Goal: Information Seeking & Learning: Learn about a topic

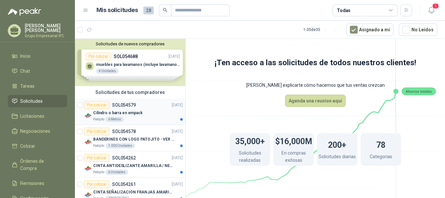
click at [131, 113] on p "Cilindro o barra en empack" at bounding box center [118, 113] width 50 height 6
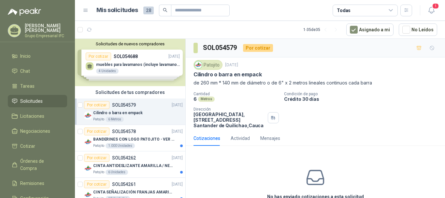
click at [147, 73] on div "Solicitudes de nuevos compradores Por cotizar SOL054688 [DATE] muebles para lav…" at bounding box center [130, 62] width 110 height 47
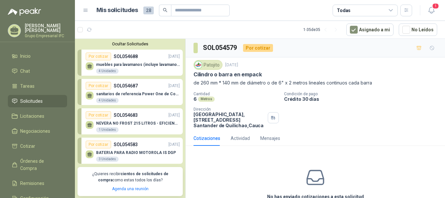
click at [146, 57] on div "Por cotizar SOL054688 [DATE]" at bounding box center [133, 56] width 94 height 8
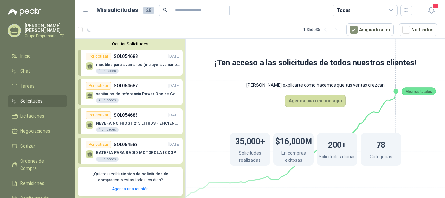
click at [155, 46] on button "Ocultar Solicitudes" at bounding box center [130, 43] width 105 height 5
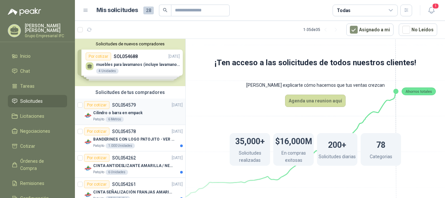
click at [137, 117] on div "Patojito 6 Metros" at bounding box center [138, 119] width 90 height 5
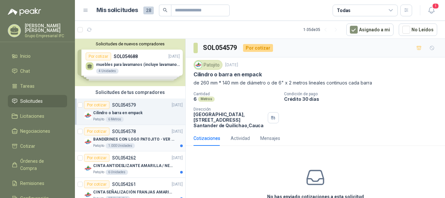
click at [135, 140] on p "BANDERINES CON LOGO PATOJITO - VER DOC ADJUNTO" at bounding box center [133, 139] width 81 height 6
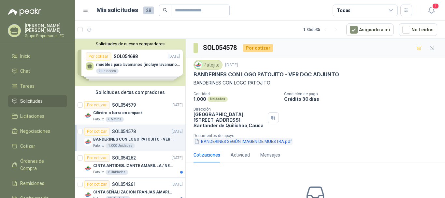
click at [256, 140] on button "BANDERINES SEGÚN IMAGEN DE MUESTRA.pdf" at bounding box center [243, 141] width 99 height 7
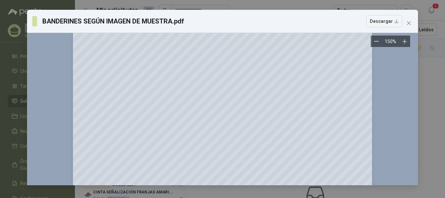
scroll to position [98, 0]
click at [408, 21] on icon "close" at bounding box center [408, 23] width 5 height 5
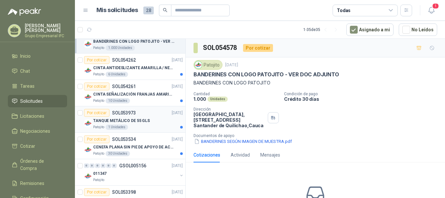
click at [135, 118] on p "TANQUE METÁLICO DE 55 GLS" at bounding box center [121, 121] width 57 height 6
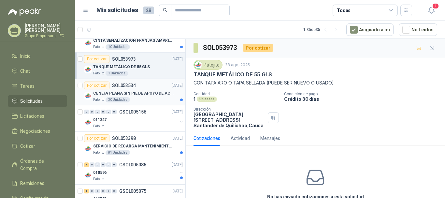
scroll to position [163, 0]
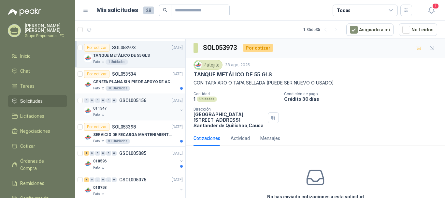
click at [135, 102] on p "GSOL005156" at bounding box center [132, 100] width 27 height 5
